Goal: Leave review/rating: Leave review/rating

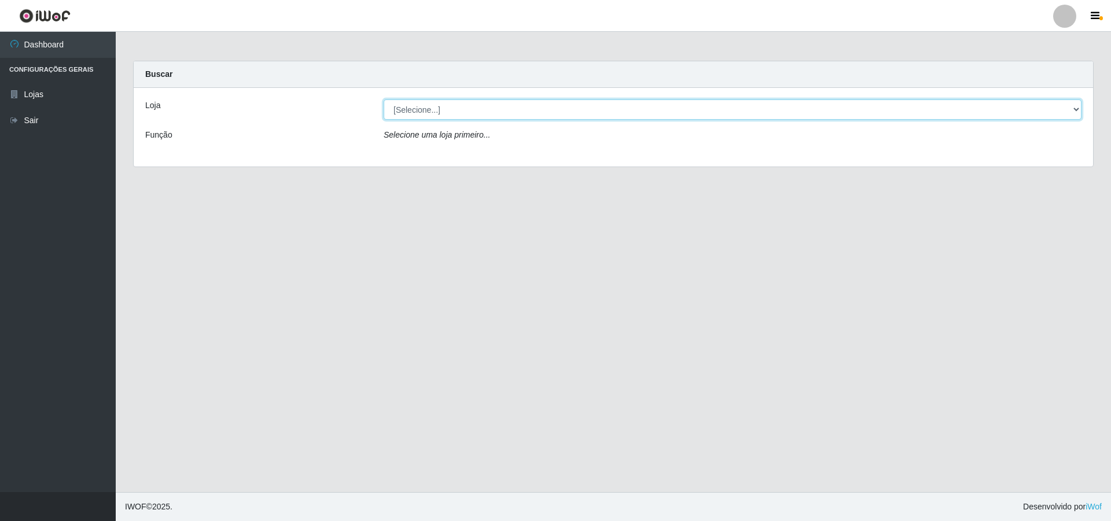
click at [448, 112] on select "[Selecione...] Atacado Vem - [STREET_ADDRESS]" at bounding box center [733, 109] width 698 height 20
select select "449"
click at [384, 99] on select "[Selecione...] Atacado Vem - [STREET_ADDRESS]" at bounding box center [733, 109] width 698 height 20
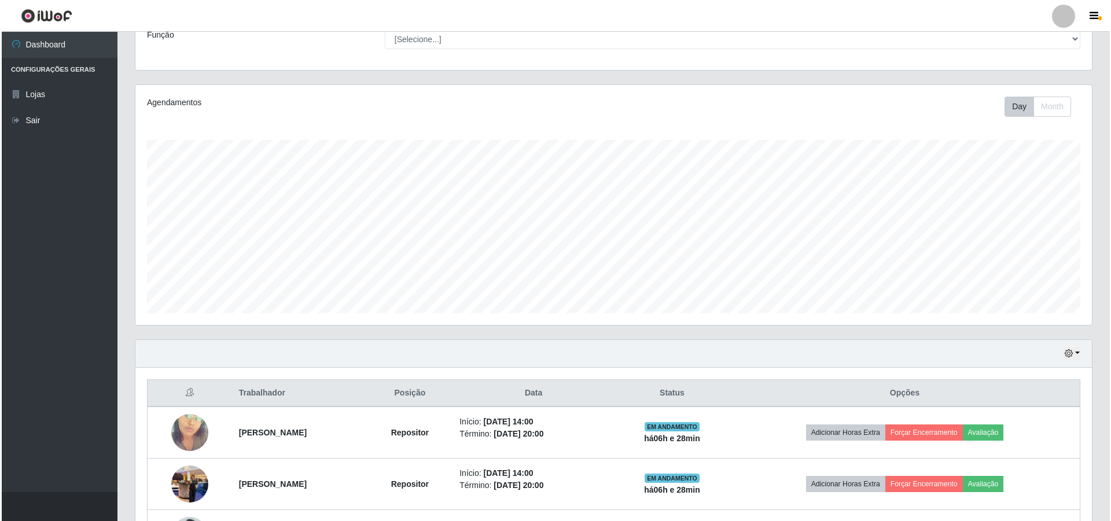
scroll to position [196, 0]
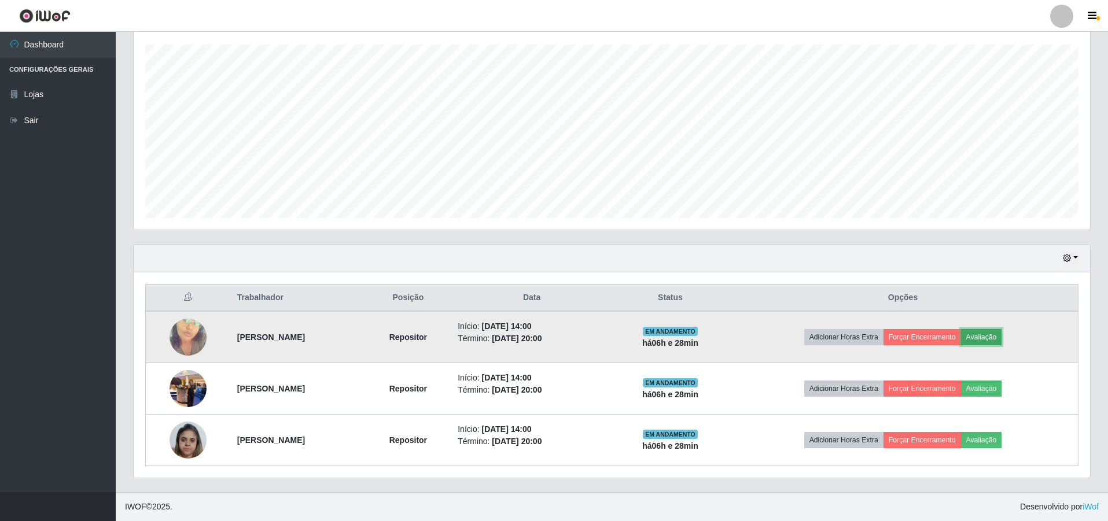
click at [1002, 334] on button "Avaliação" at bounding box center [981, 337] width 41 height 16
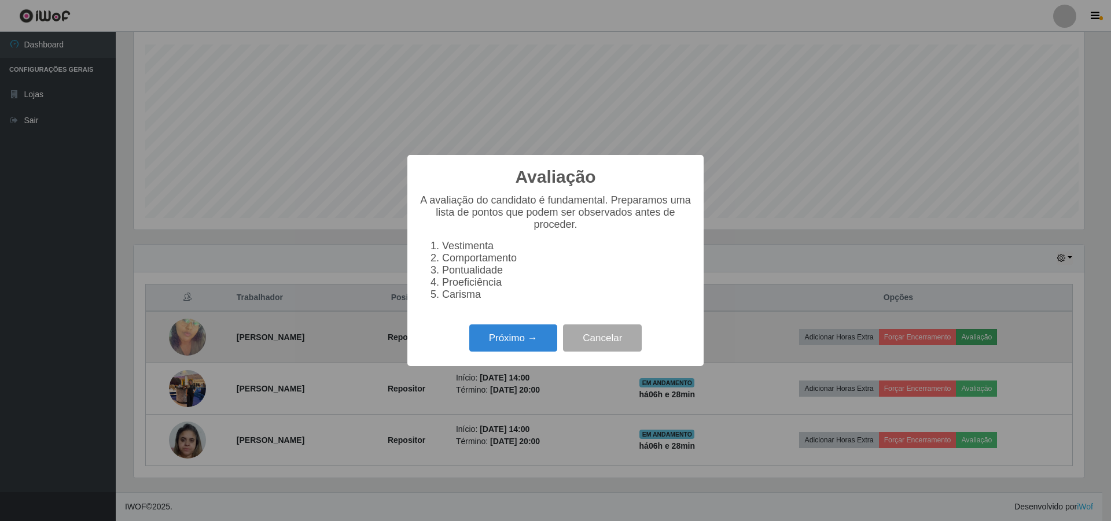
scroll to position [240, 950]
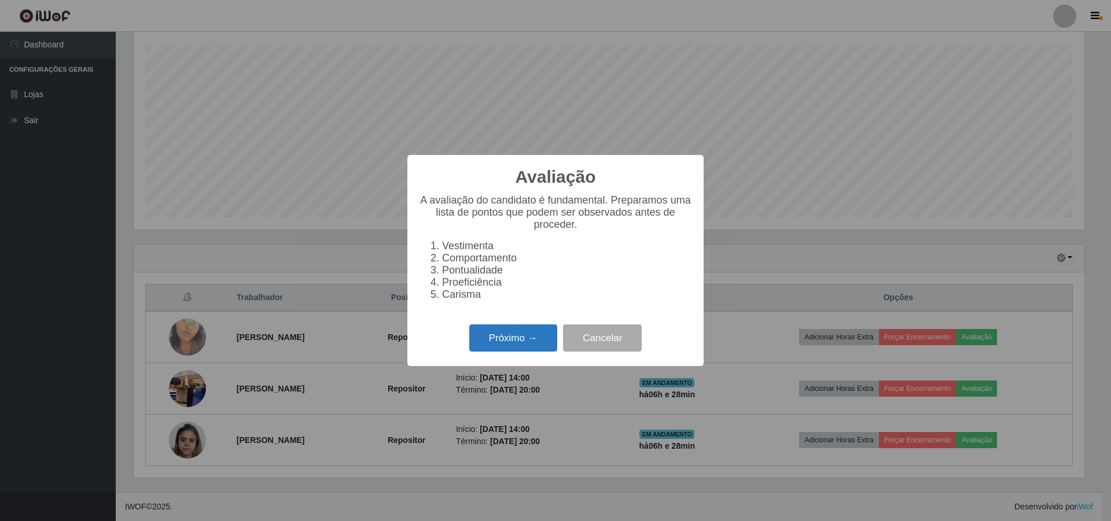
click at [503, 340] on button "Próximo →" at bounding box center [513, 338] width 88 height 27
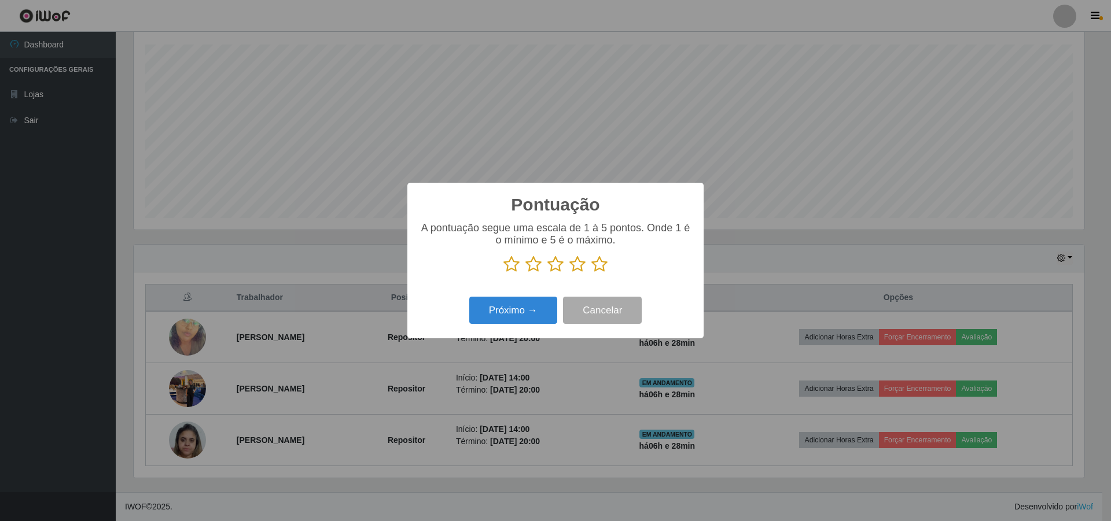
click at [553, 265] on icon at bounding box center [555, 264] width 16 height 17
click at [547, 273] on input "radio" at bounding box center [547, 273] width 0 height 0
click at [521, 315] on button "Próximo →" at bounding box center [513, 310] width 88 height 27
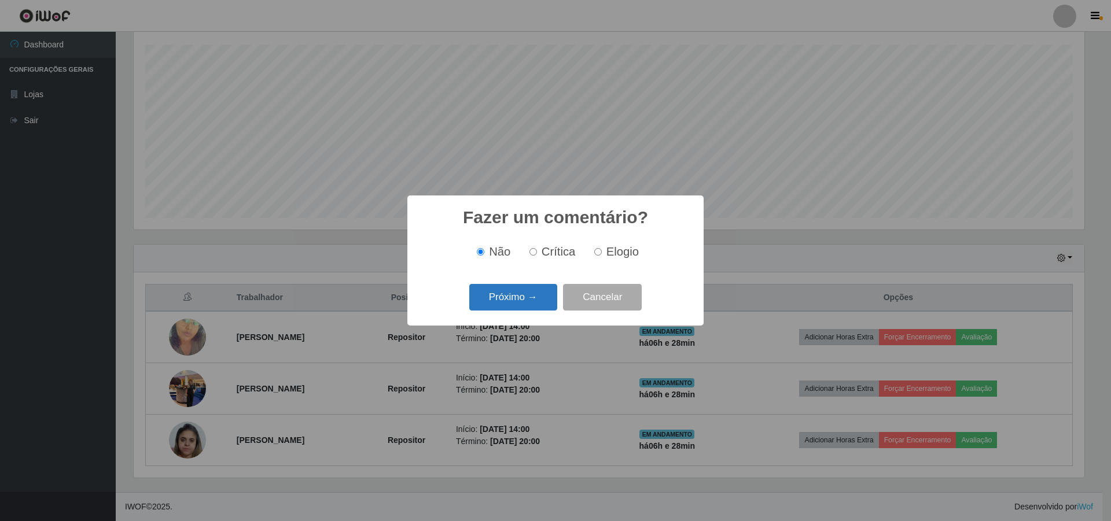
click at [520, 301] on button "Próximo →" at bounding box center [513, 297] width 88 height 27
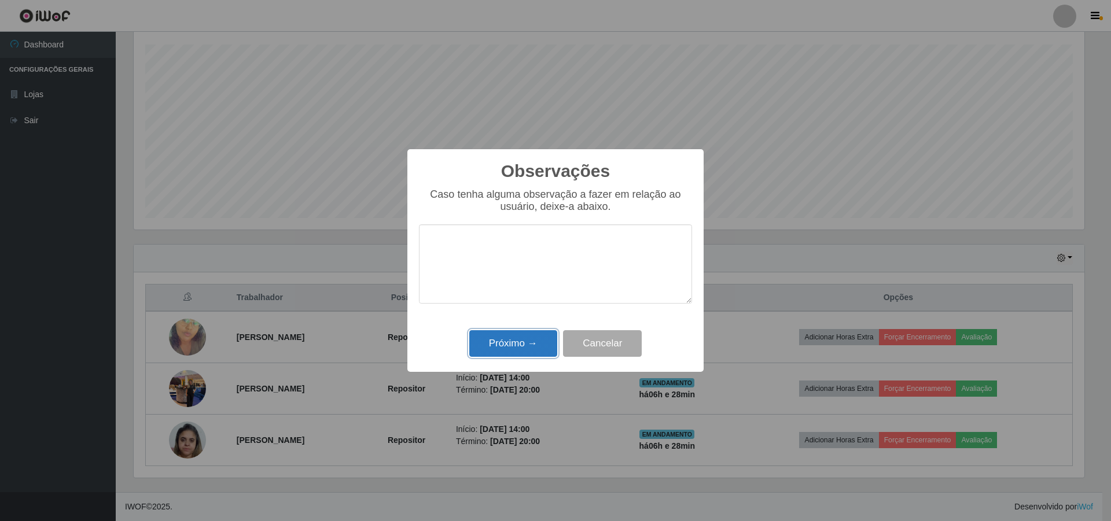
click at [513, 349] on button "Próximo →" at bounding box center [513, 343] width 88 height 27
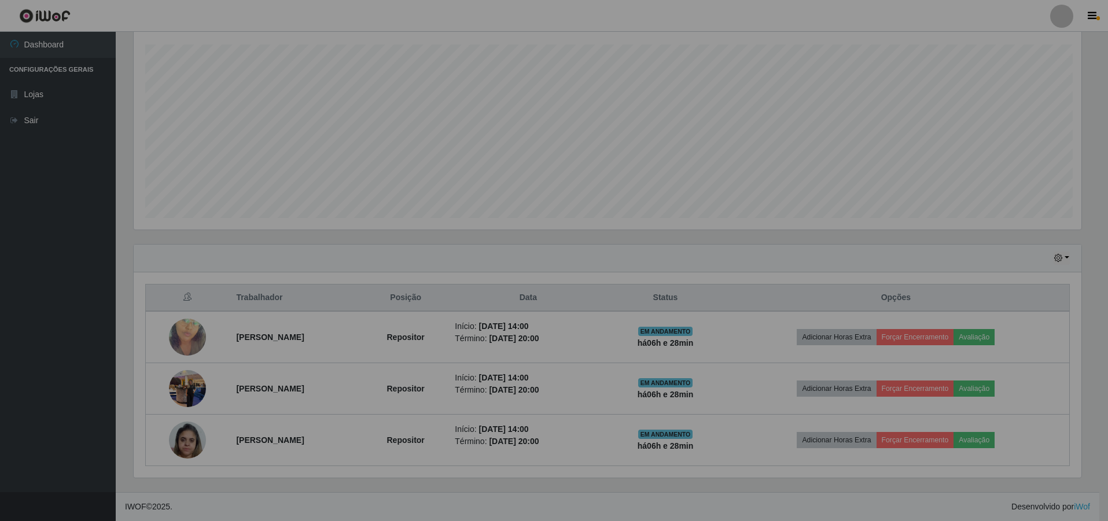
scroll to position [240, 956]
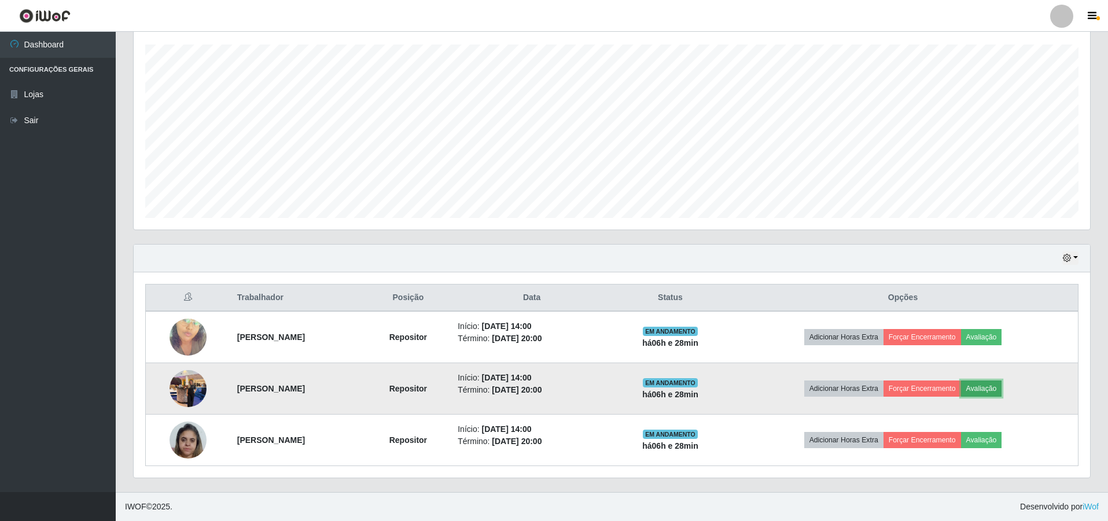
click at [1002, 390] on button "Avaliação" at bounding box center [981, 389] width 41 height 16
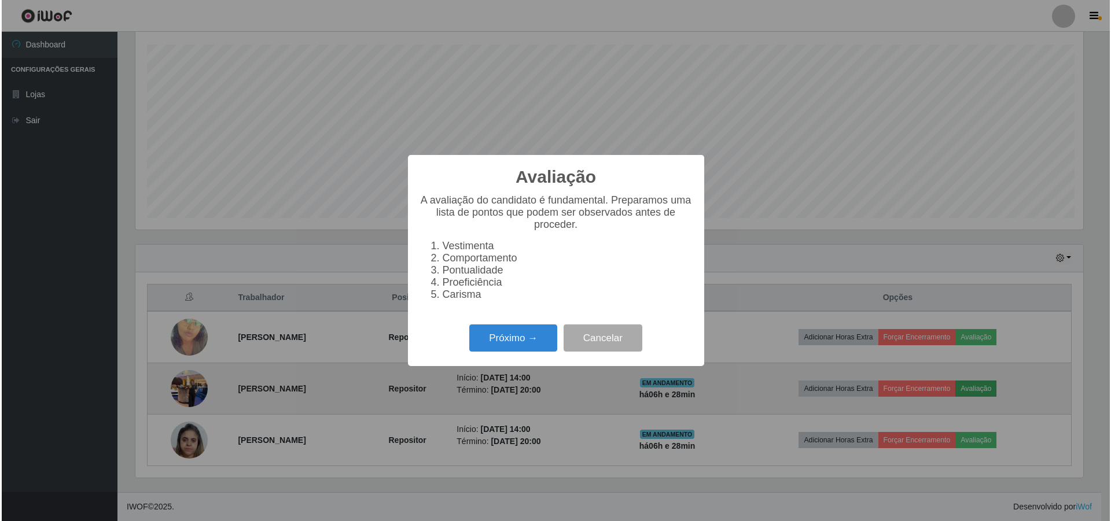
scroll to position [240, 950]
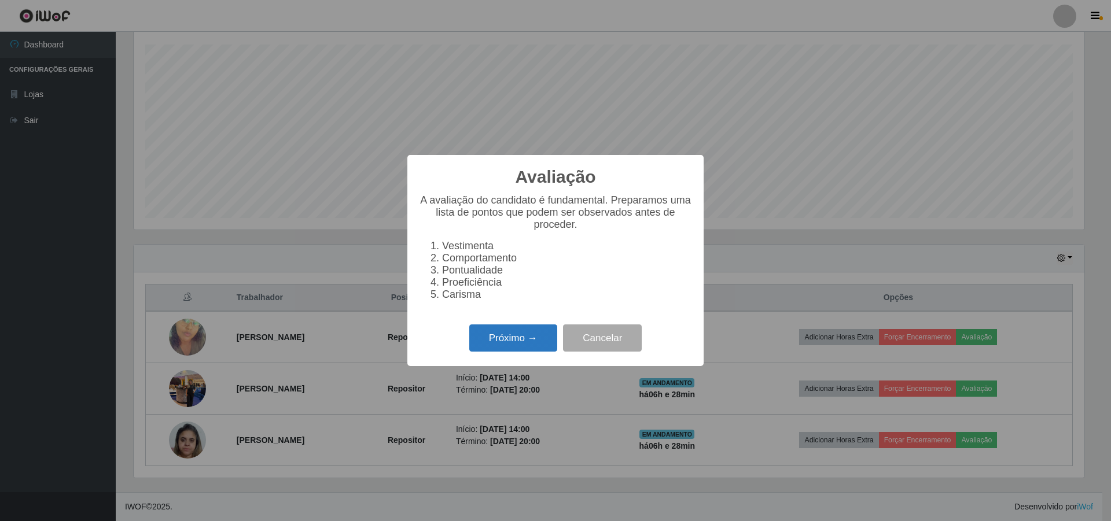
click at [490, 333] on button "Próximo →" at bounding box center [513, 338] width 88 height 27
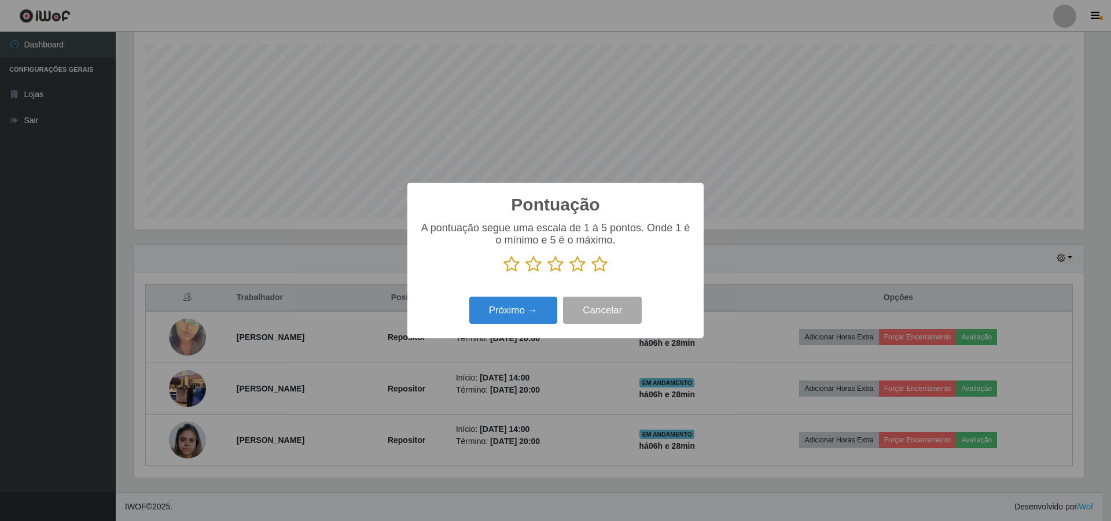
click at [550, 268] on icon at bounding box center [555, 264] width 16 height 17
click at [547, 273] on input "radio" at bounding box center [547, 273] width 0 height 0
click at [504, 319] on button "Próximo →" at bounding box center [513, 310] width 88 height 27
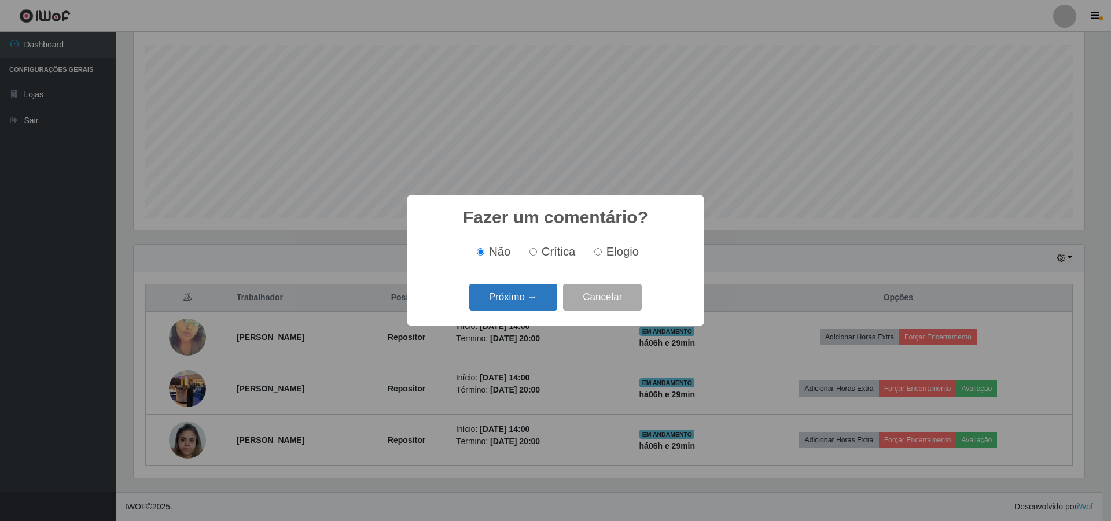
click at [500, 290] on button "Próximo →" at bounding box center [513, 297] width 88 height 27
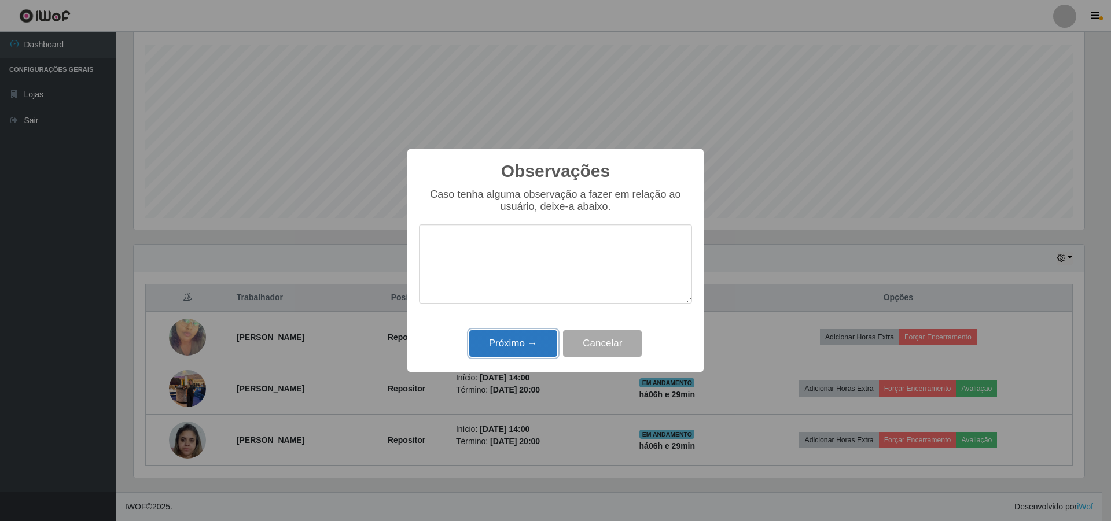
click at [499, 340] on button "Próximo →" at bounding box center [513, 343] width 88 height 27
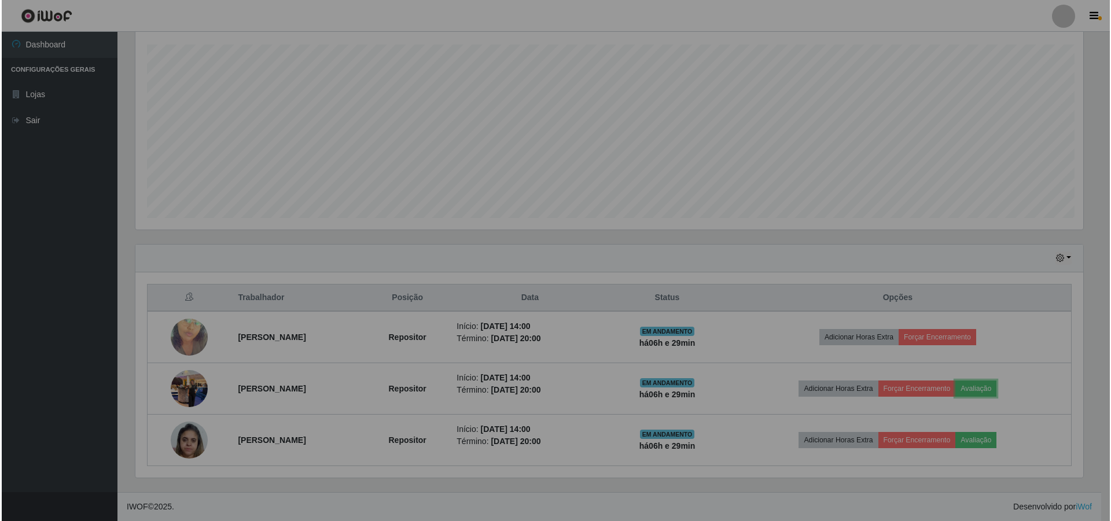
scroll to position [240, 956]
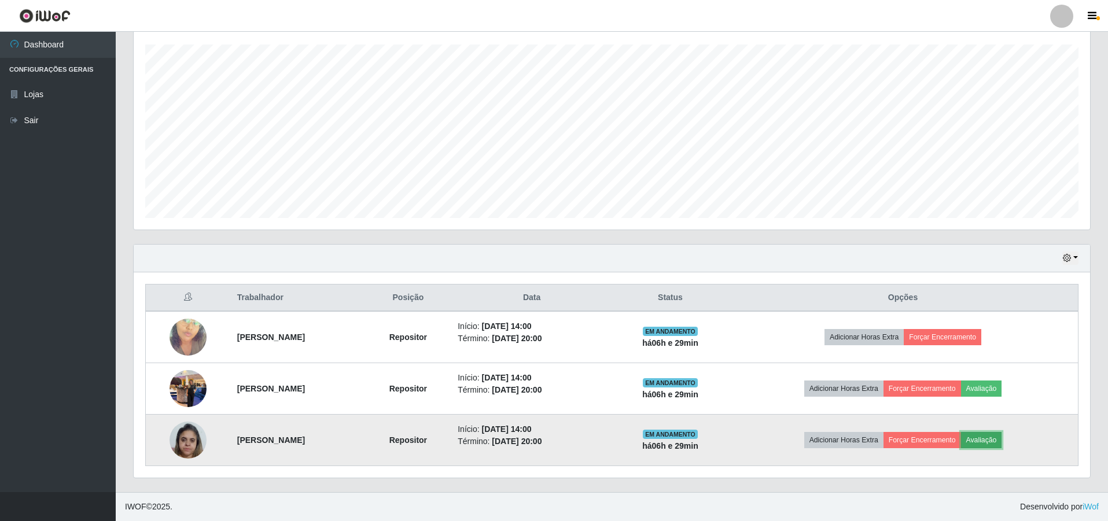
click at [998, 443] on button "Avaliação" at bounding box center [981, 440] width 41 height 16
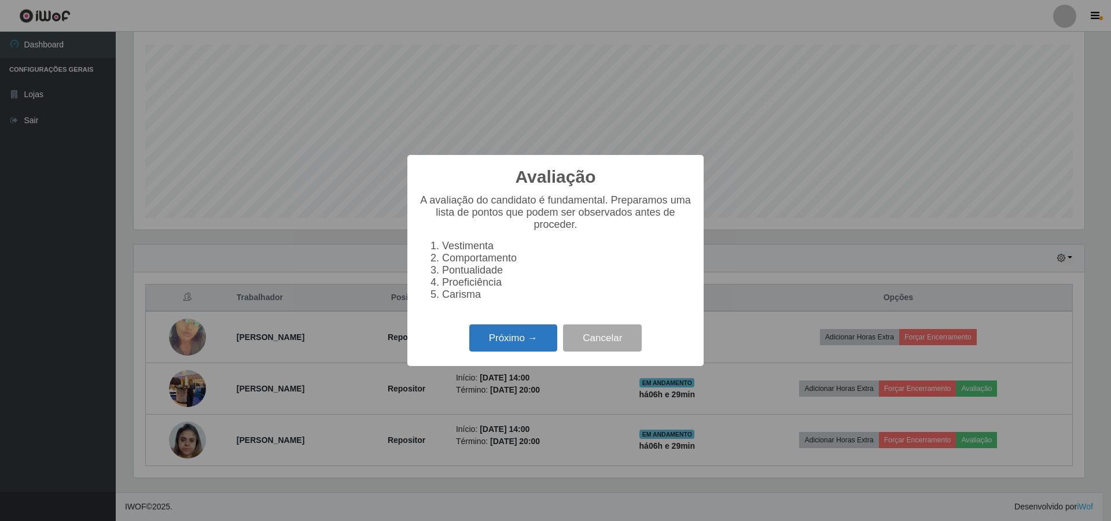
click at [503, 335] on button "Próximo →" at bounding box center [513, 338] width 88 height 27
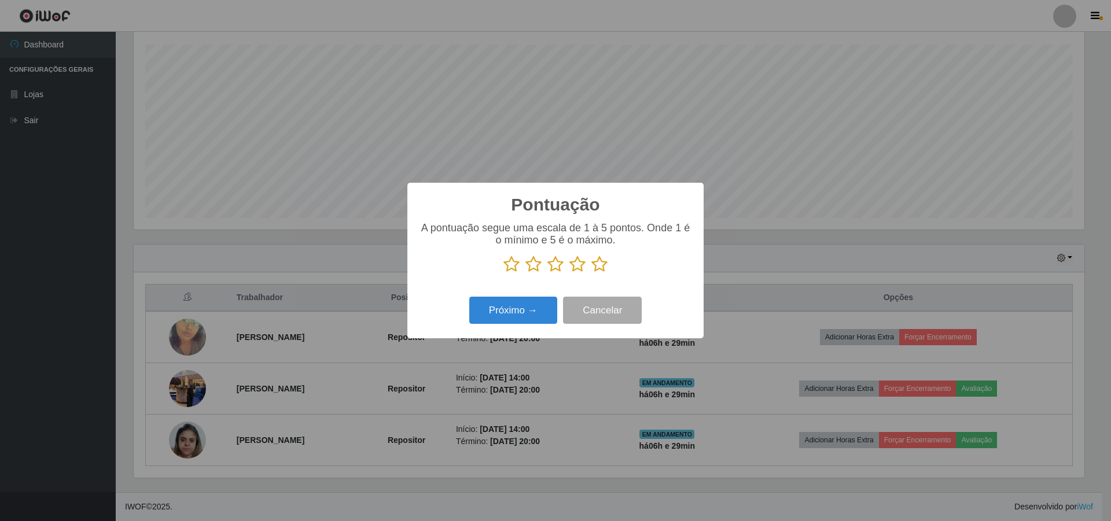
scroll to position [578235, 577525]
click at [558, 264] on icon at bounding box center [555, 264] width 16 height 17
click at [547, 273] on input "radio" at bounding box center [547, 273] width 0 height 0
click at [515, 313] on button "Próximo →" at bounding box center [513, 310] width 88 height 27
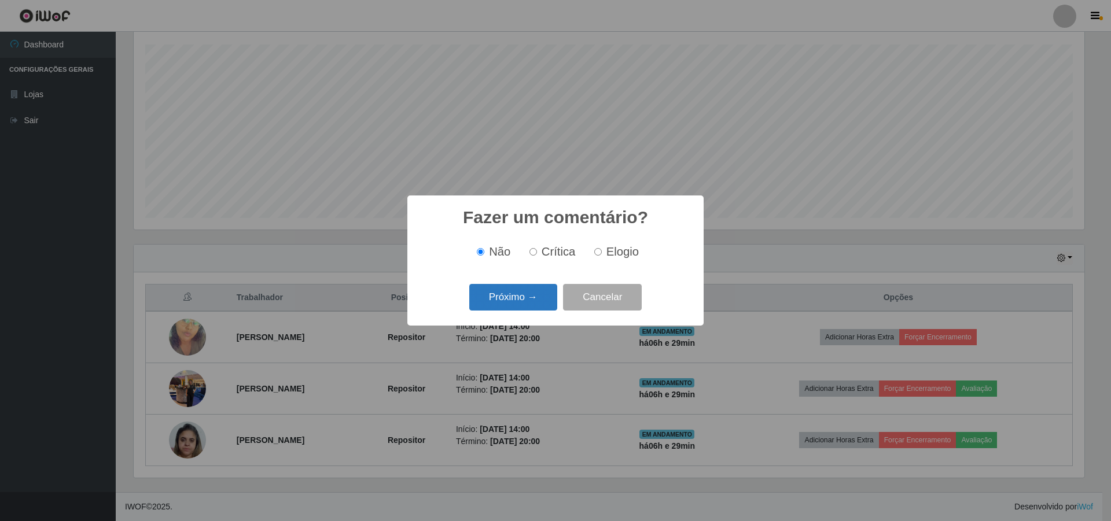
click at [519, 297] on button "Próximo →" at bounding box center [513, 297] width 88 height 27
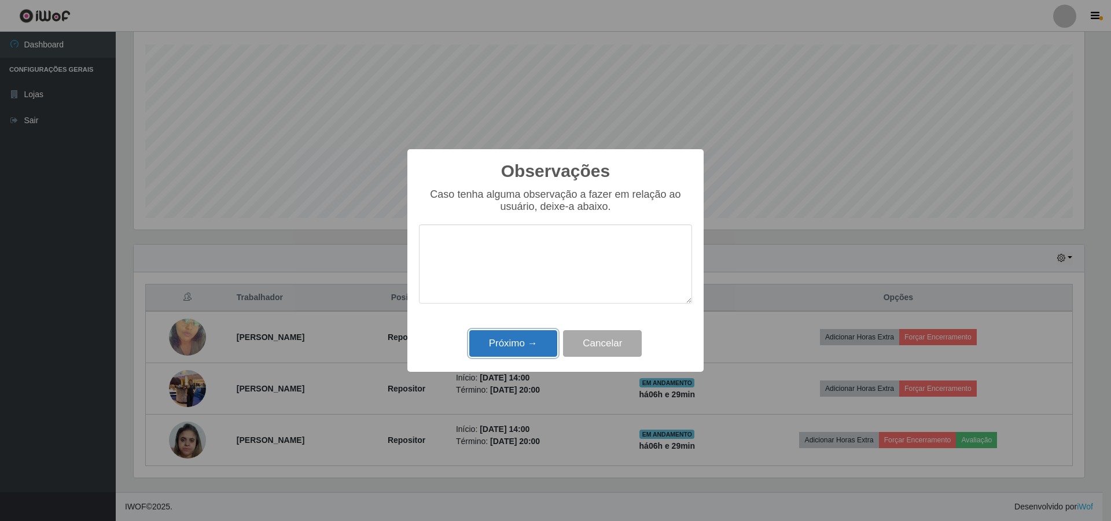
click at [511, 337] on button "Próximo →" at bounding box center [513, 343] width 88 height 27
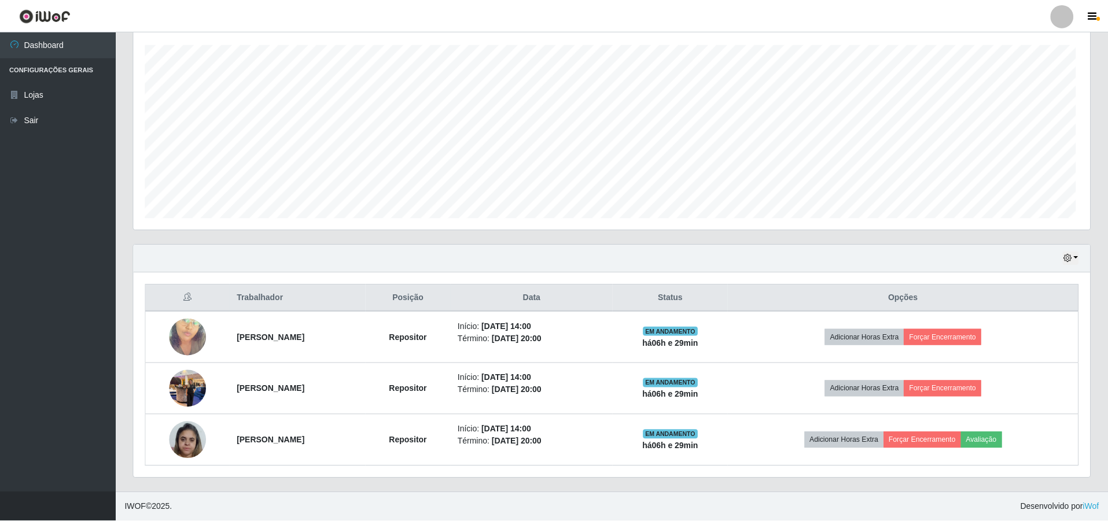
scroll to position [240, 956]
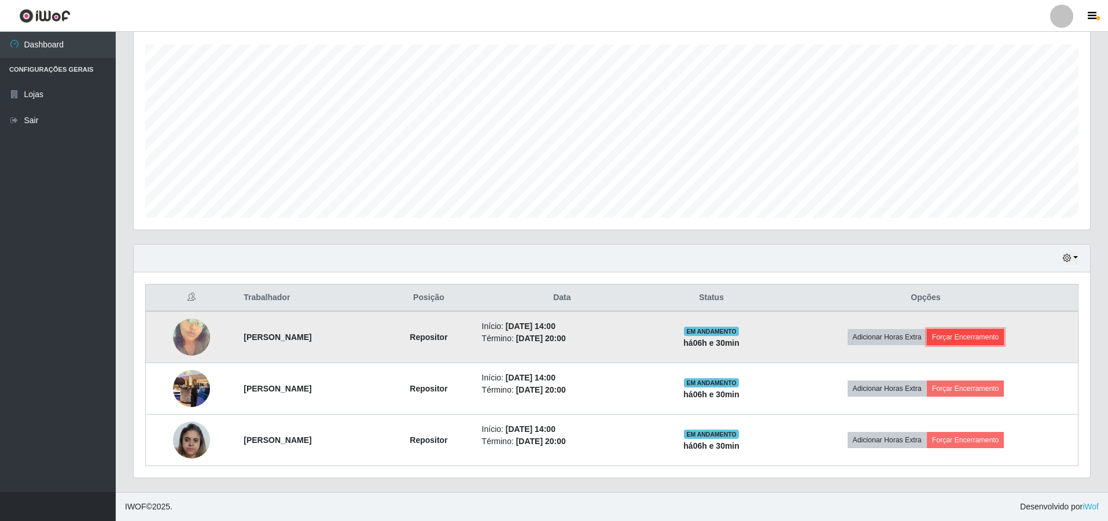
click at [981, 338] on button "Forçar Encerramento" at bounding box center [966, 337] width 78 height 16
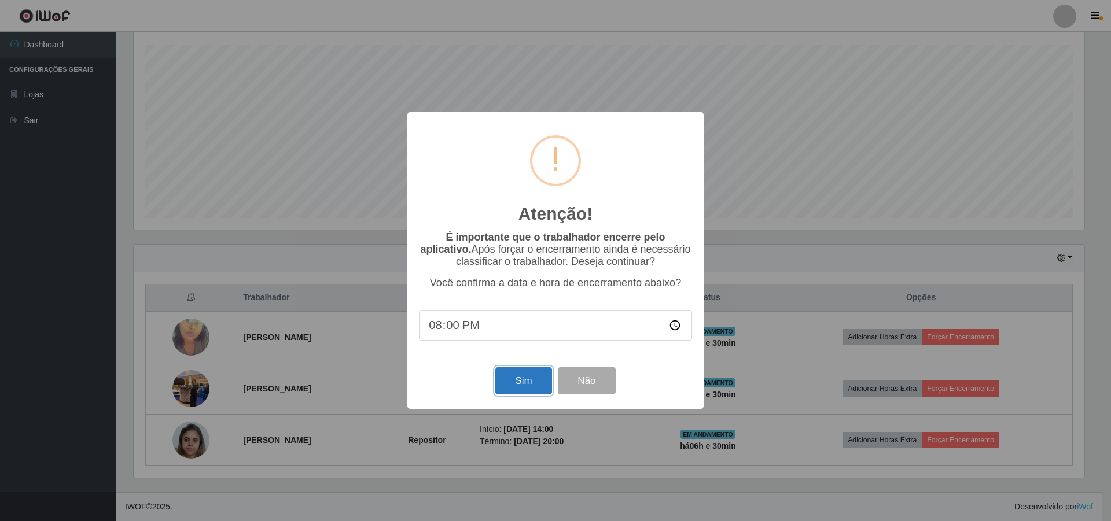
click at [520, 385] on button "Sim" at bounding box center [523, 380] width 56 height 27
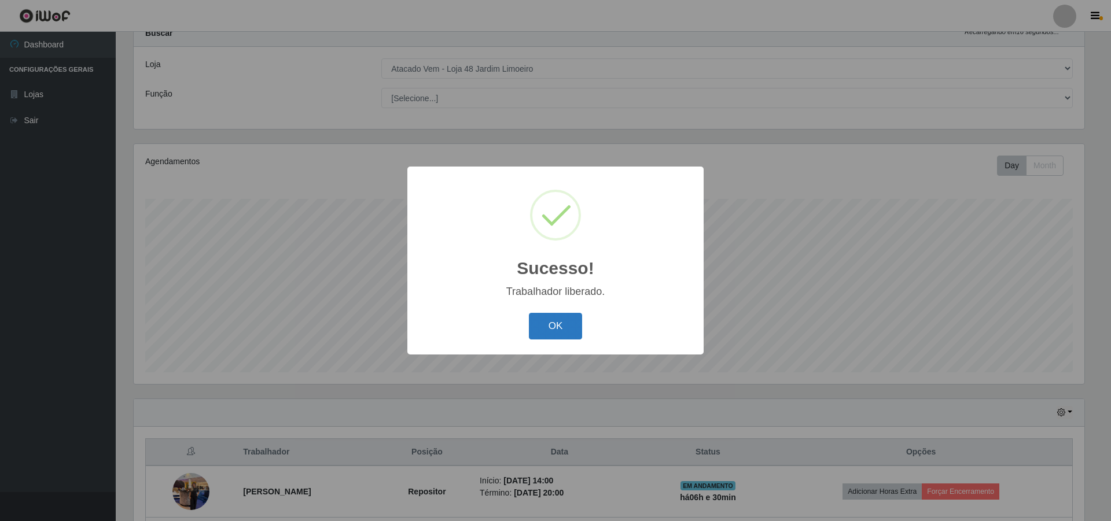
click at [555, 321] on button "OK" at bounding box center [556, 326] width 54 height 27
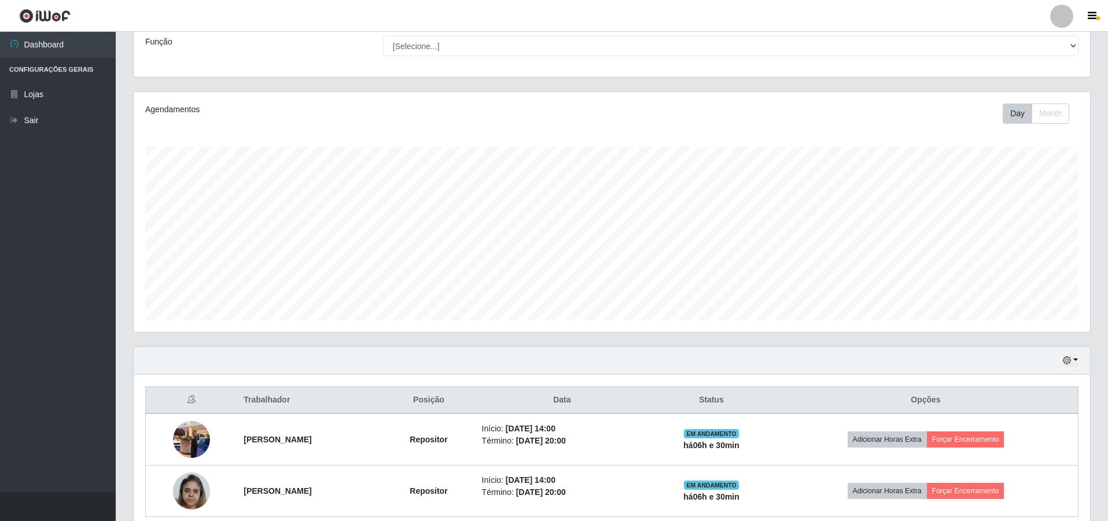
scroll to position [144, 0]
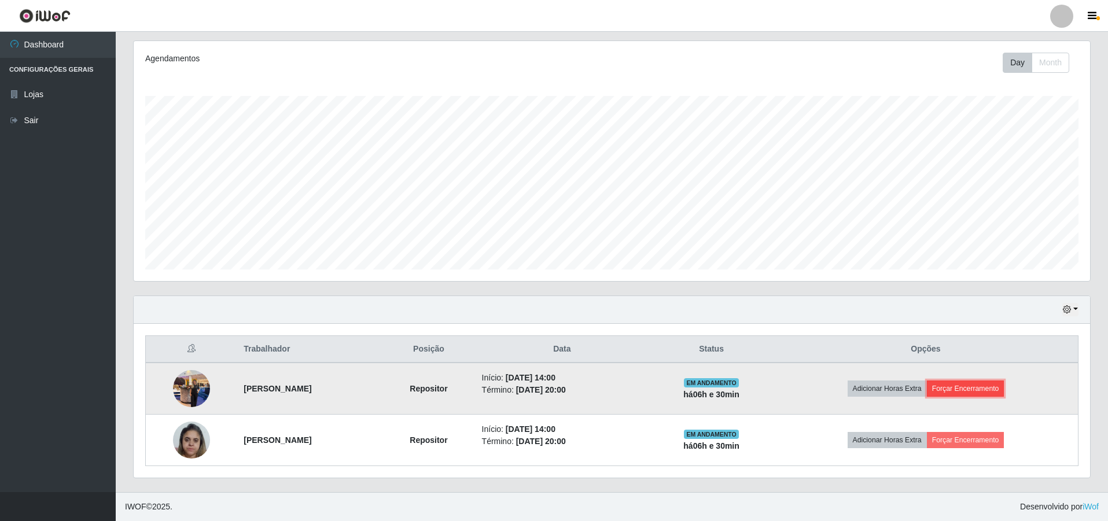
click at [961, 381] on button "Forçar Encerramento" at bounding box center [966, 389] width 78 height 16
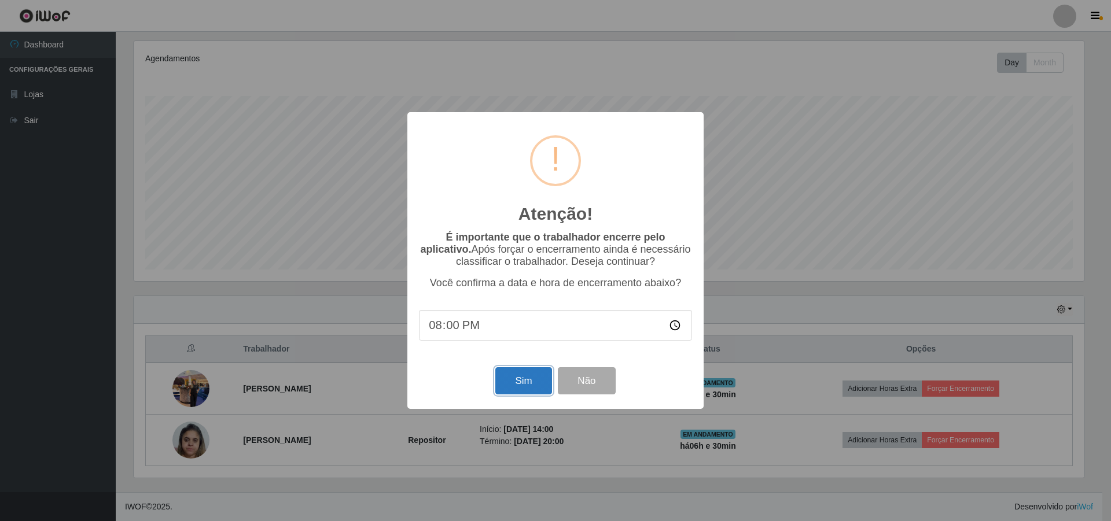
click at [527, 378] on button "Sim" at bounding box center [523, 380] width 56 height 27
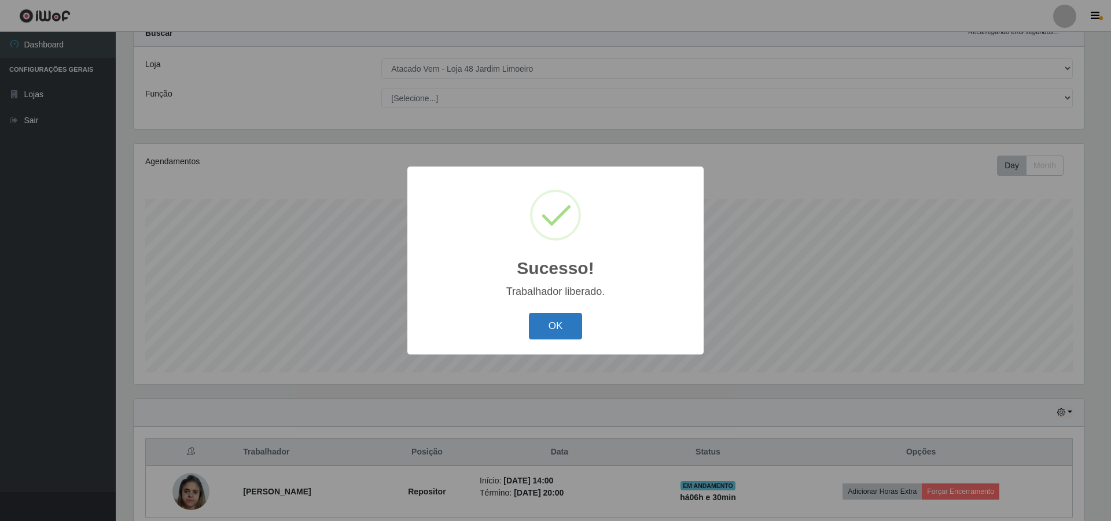
click at [569, 328] on button "OK" at bounding box center [556, 326] width 54 height 27
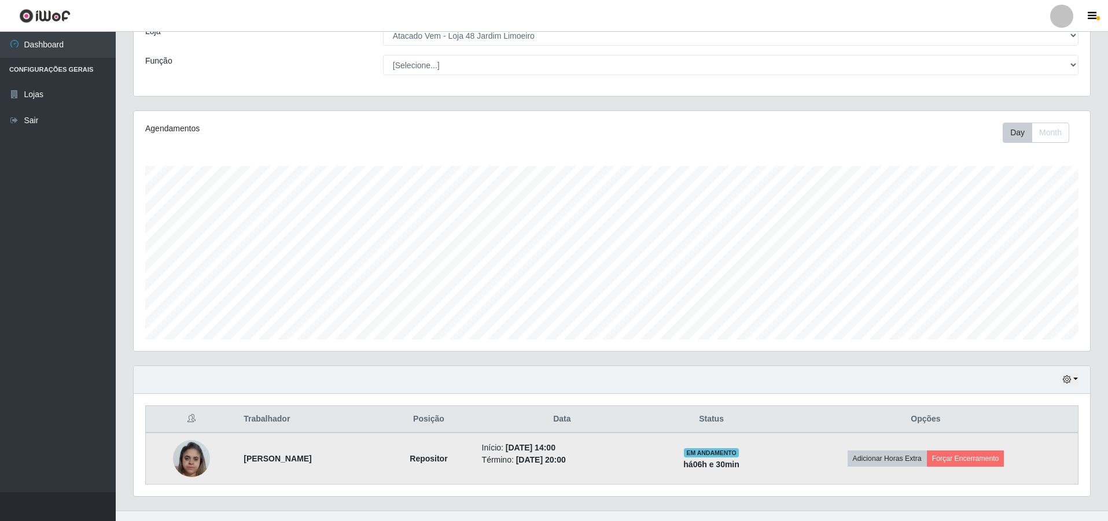
scroll to position [93, 0]
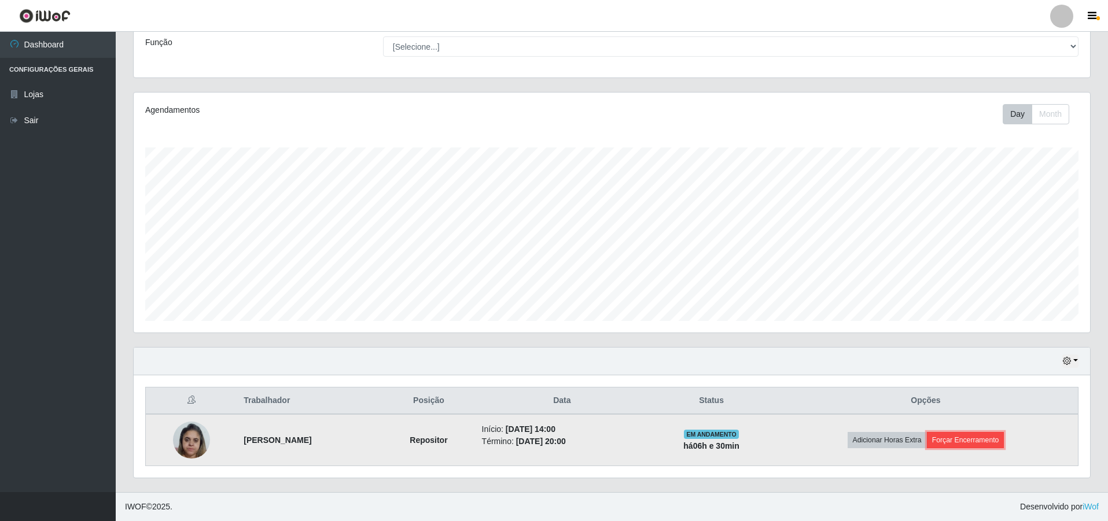
click at [1004, 437] on button "Forçar Encerramento" at bounding box center [966, 440] width 78 height 16
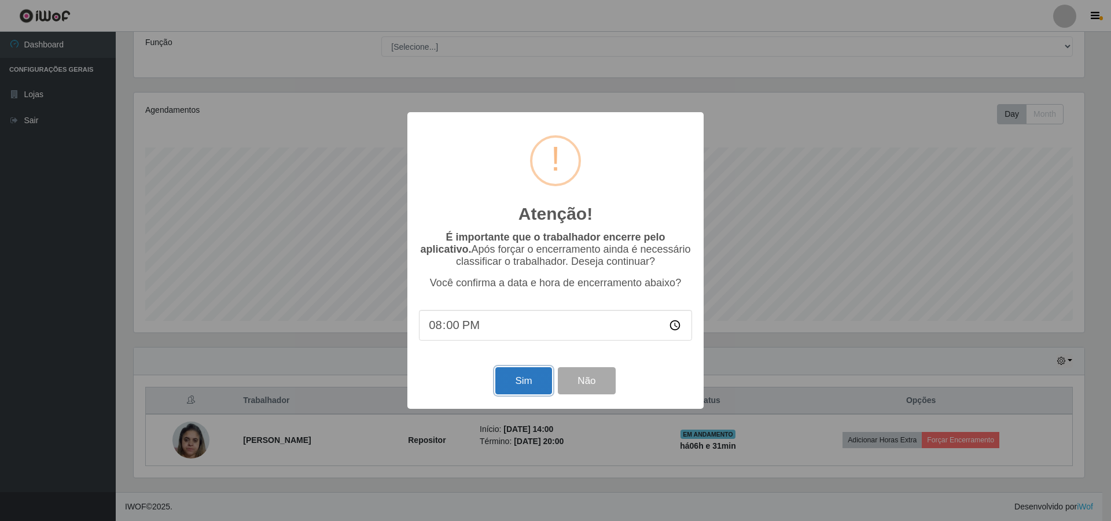
click at [510, 385] on button "Sim" at bounding box center [523, 380] width 56 height 27
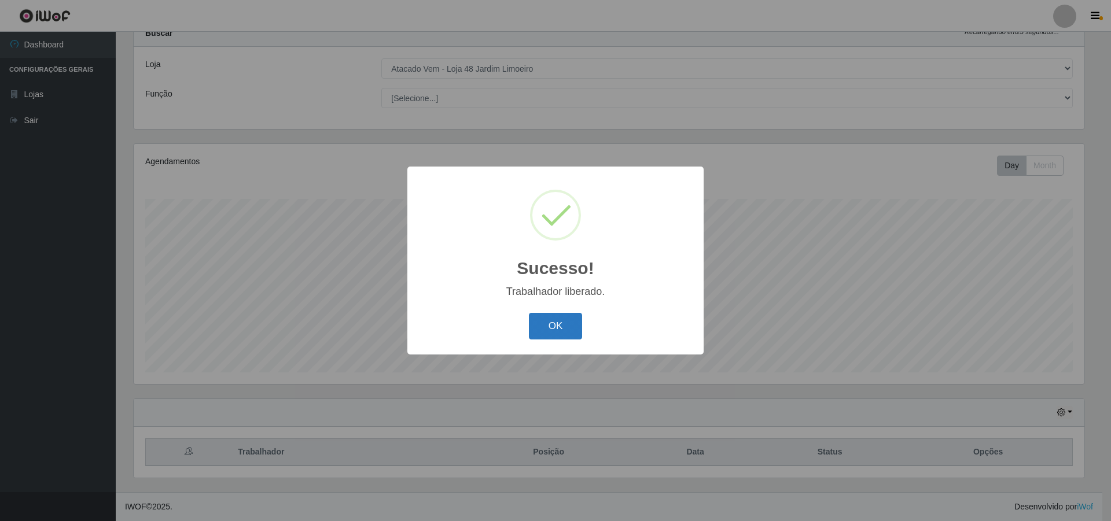
click at [554, 330] on button "OK" at bounding box center [556, 326] width 54 height 27
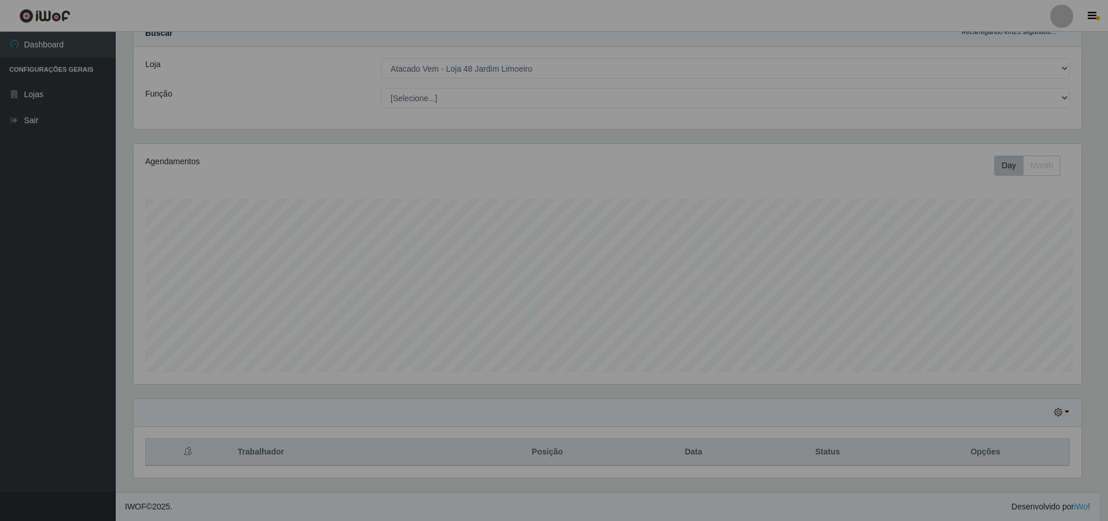
scroll to position [240, 956]
